Goal: Information Seeking & Learning: Learn about a topic

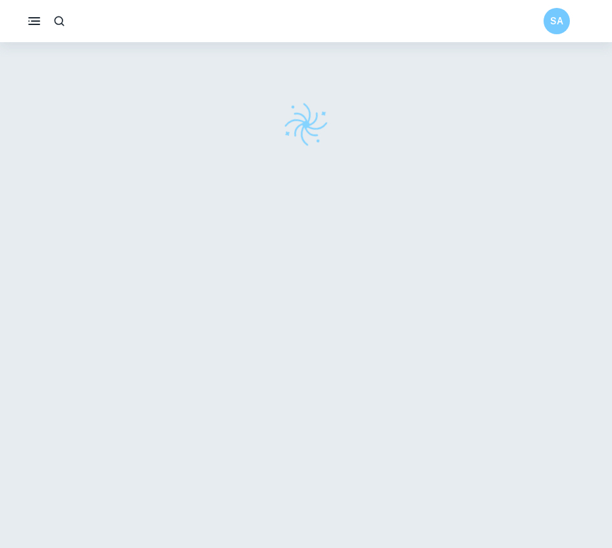
click at [36, 30] on button "button" at bounding box center [34, 21] width 26 height 26
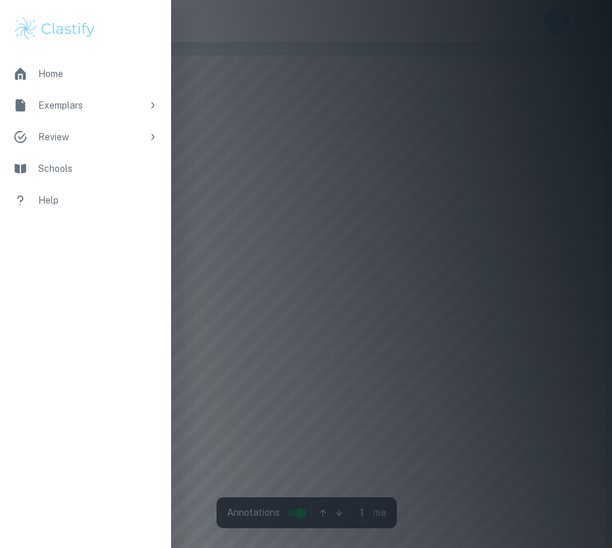
click at [51, 73] on div "Home" at bounding box center [98, 73] width 120 height 14
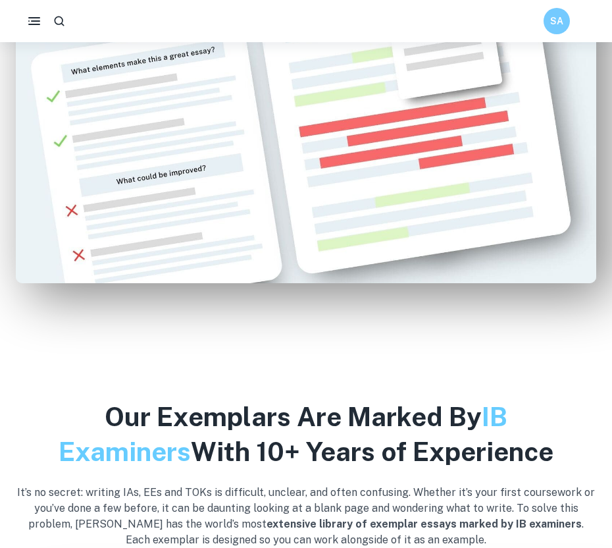
scroll to position [423, 0]
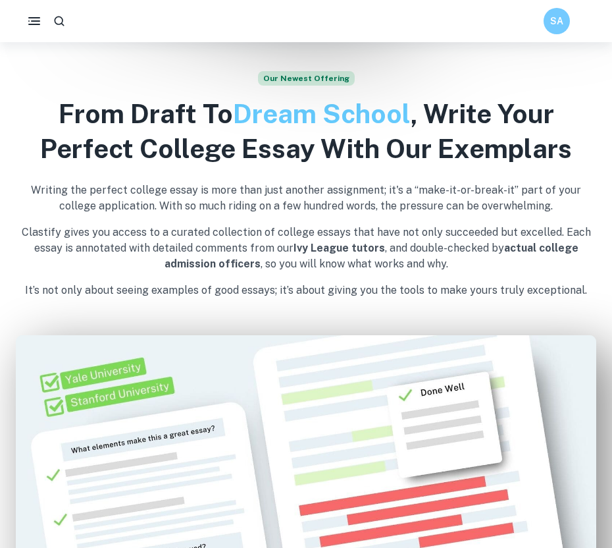
click at [71, 19] on div "SA" at bounding box center [306, 21] width 612 height 26
click at [65, 19] on icon "button" at bounding box center [59, 20] width 13 height 13
click at [88, 22] on input "text" at bounding box center [287, 21] width 506 height 21
type input "chemistry EE"
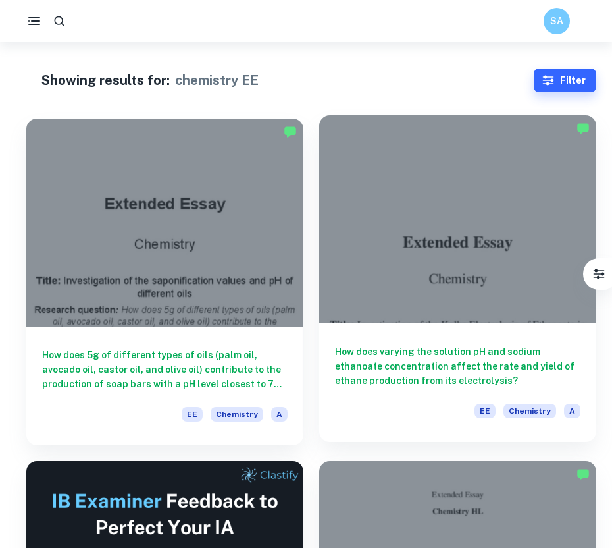
click at [483, 181] on div at bounding box center [457, 219] width 277 height 208
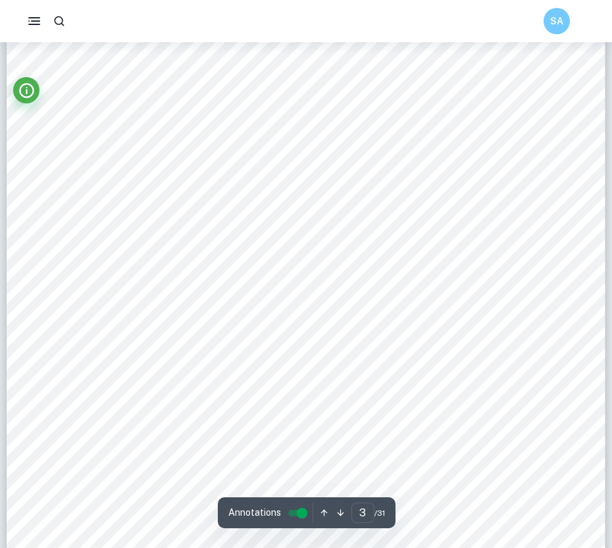
scroll to position [1893, 0]
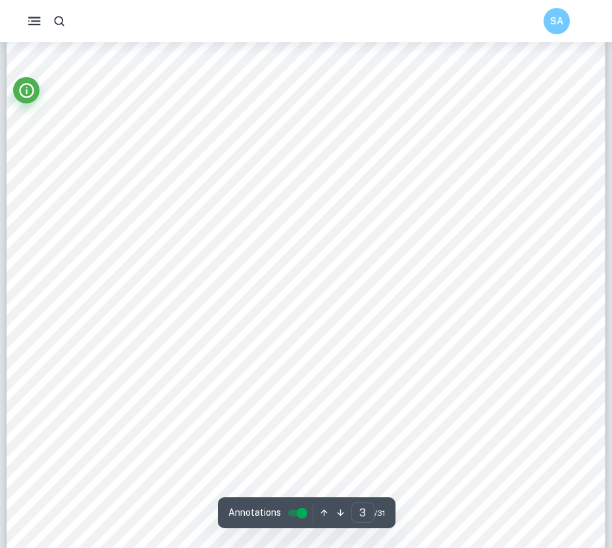
click at [34, 27] on icon "button" at bounding box center [34, 21] width 16 height 16
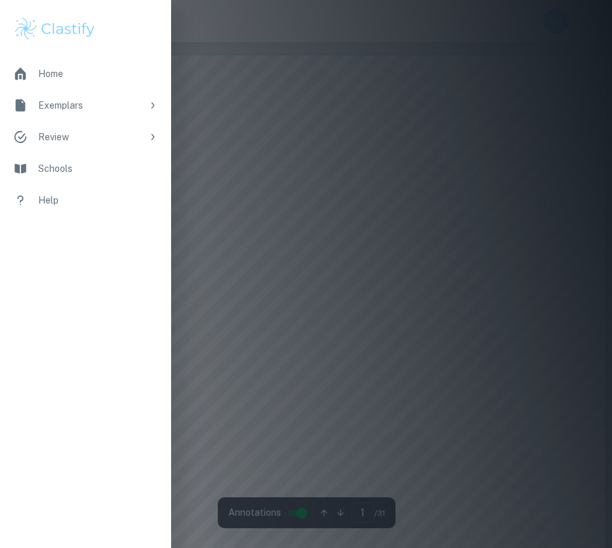
scroll to position [0, 0]
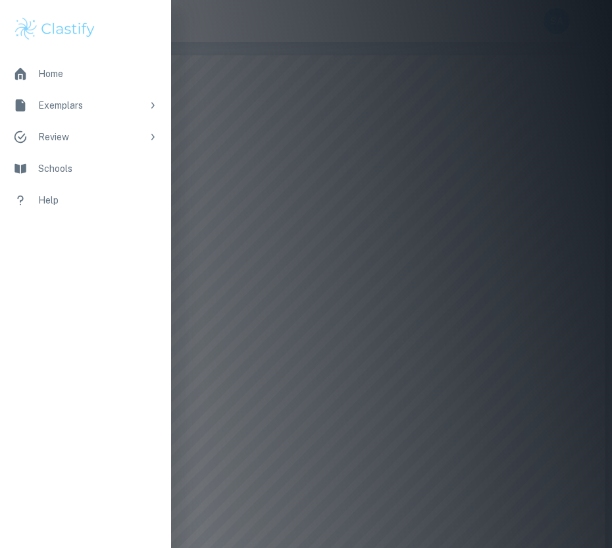
click at [233, 174] on div at bounding box center [306, 274] width 612 height 548
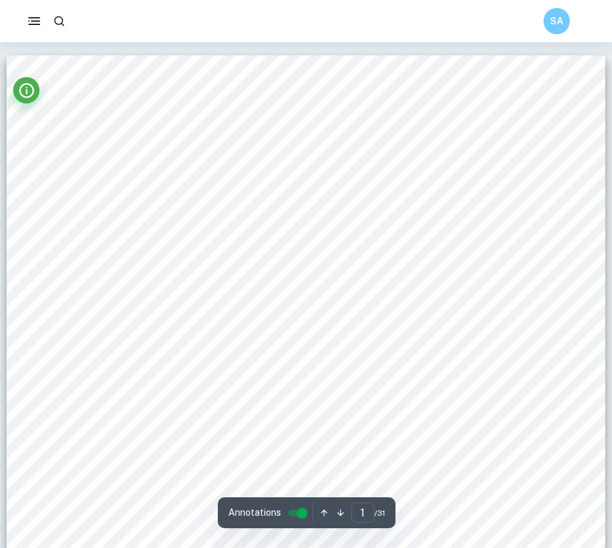
scroll to position [537, 0]
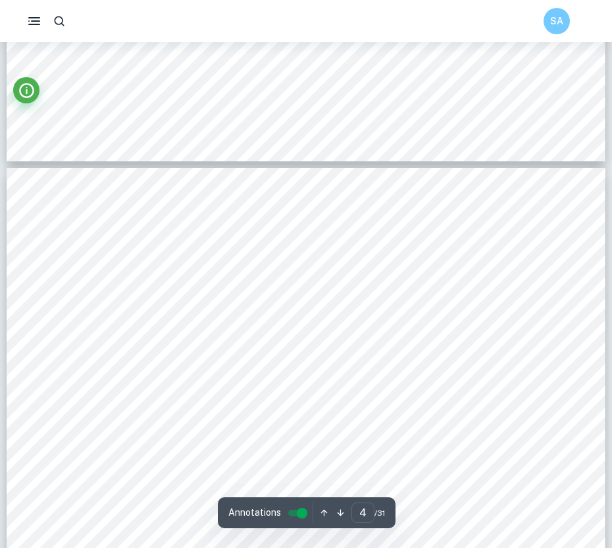
type input "3"
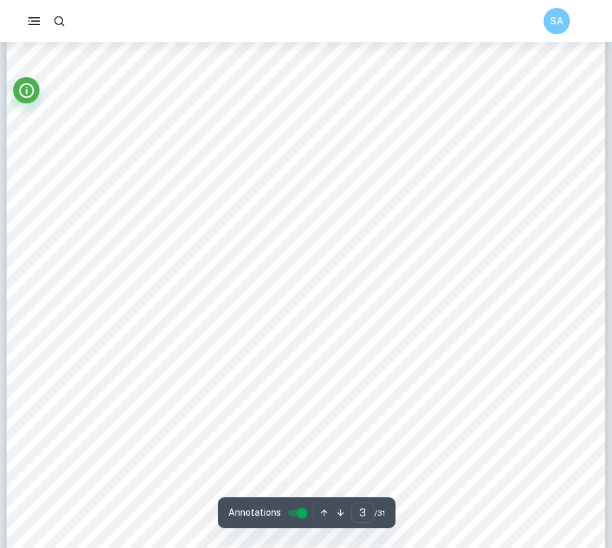
scroll to position [1948, 0]
